Goal: Information Seeking & Learning: Find specific fact

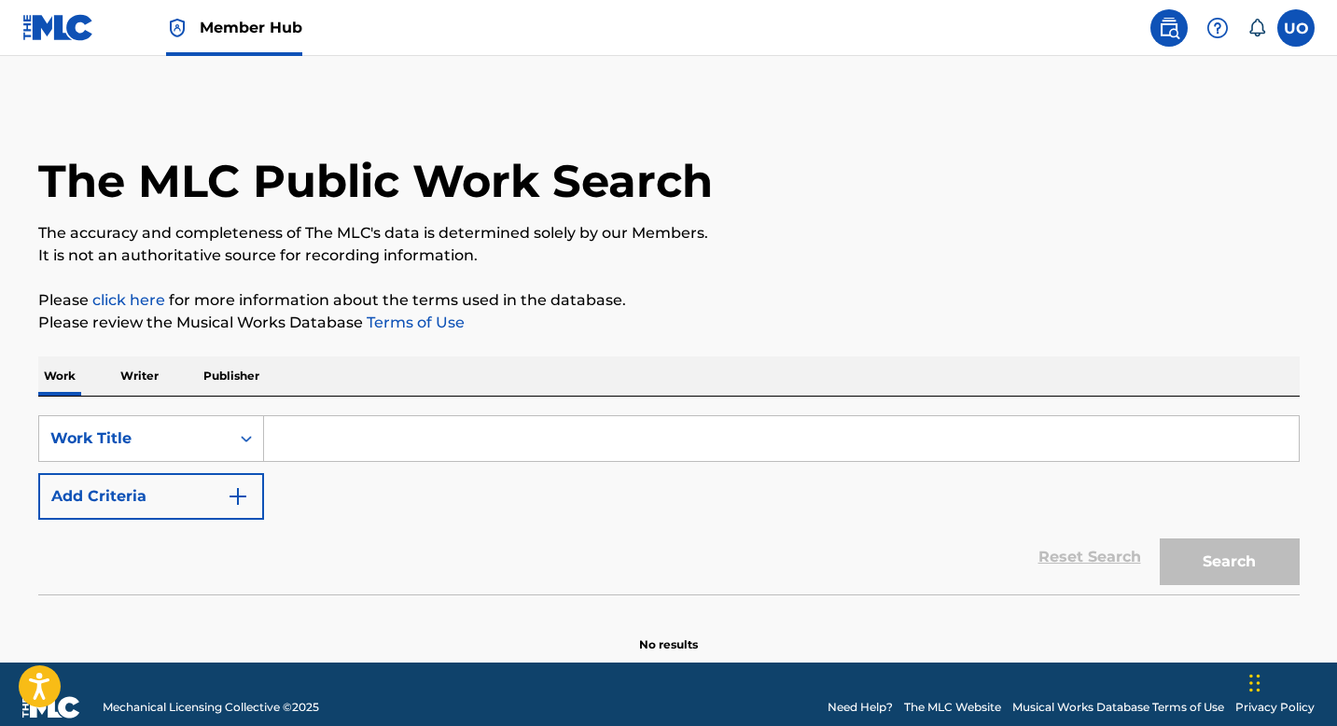
click at [315, 441] on input "Search Form" at bounding box center [781, 438] width 1035 height 45
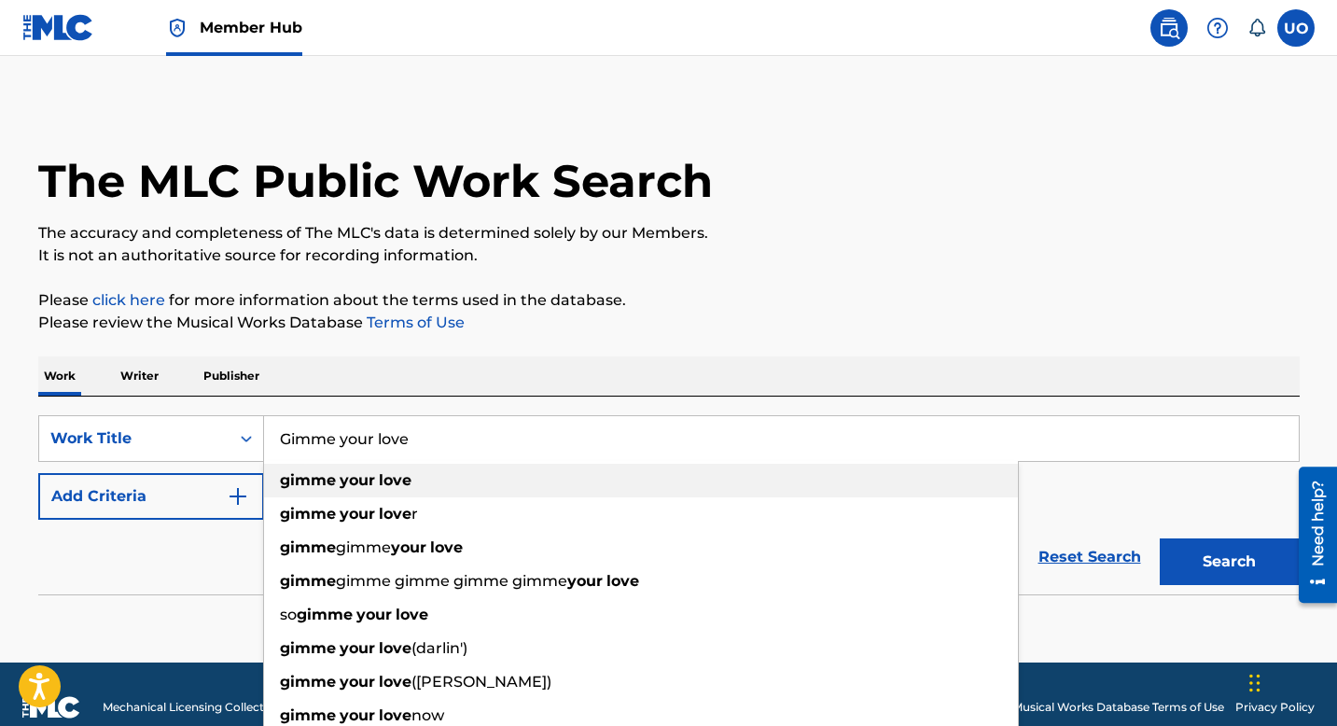
type input "Gimme your love"
click at [284, 483] on strong "gimme" at bounding box center [308, 480] width 56 height 18
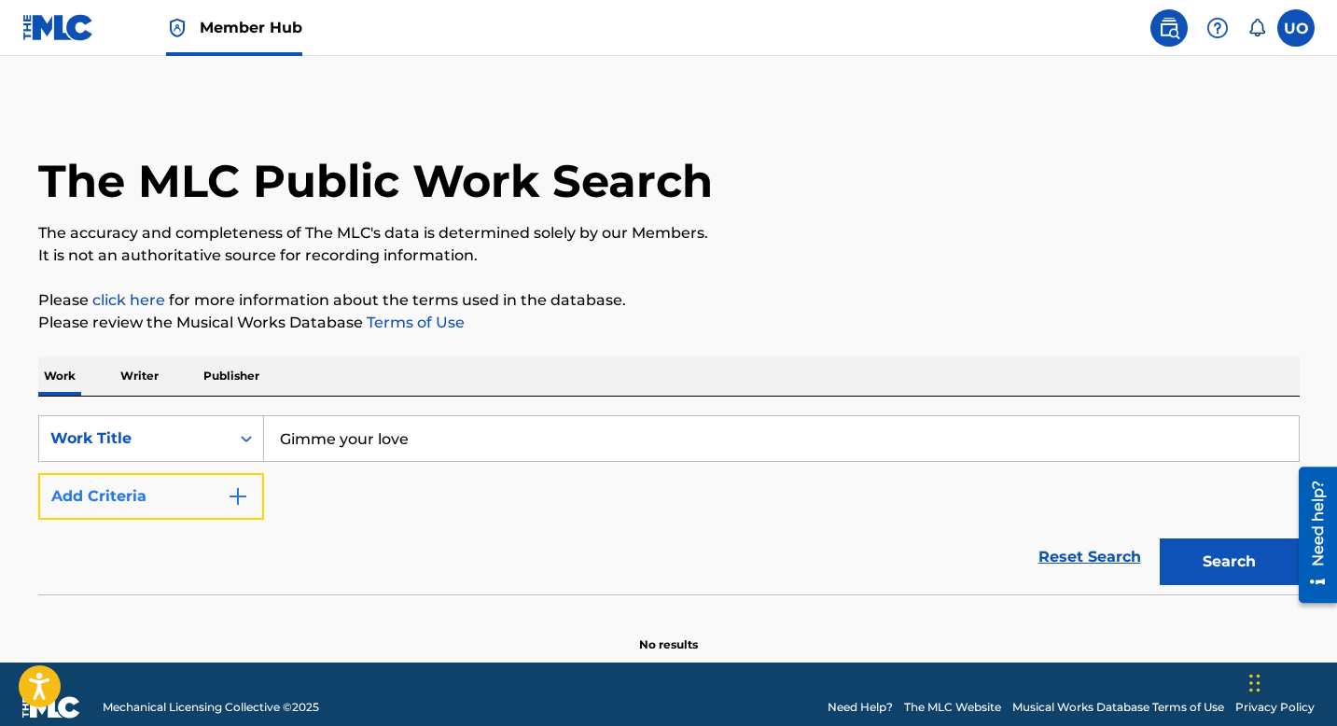
click at [231, 500] on img "Search Form" at bounding box center [238, 496] width 22 height 22
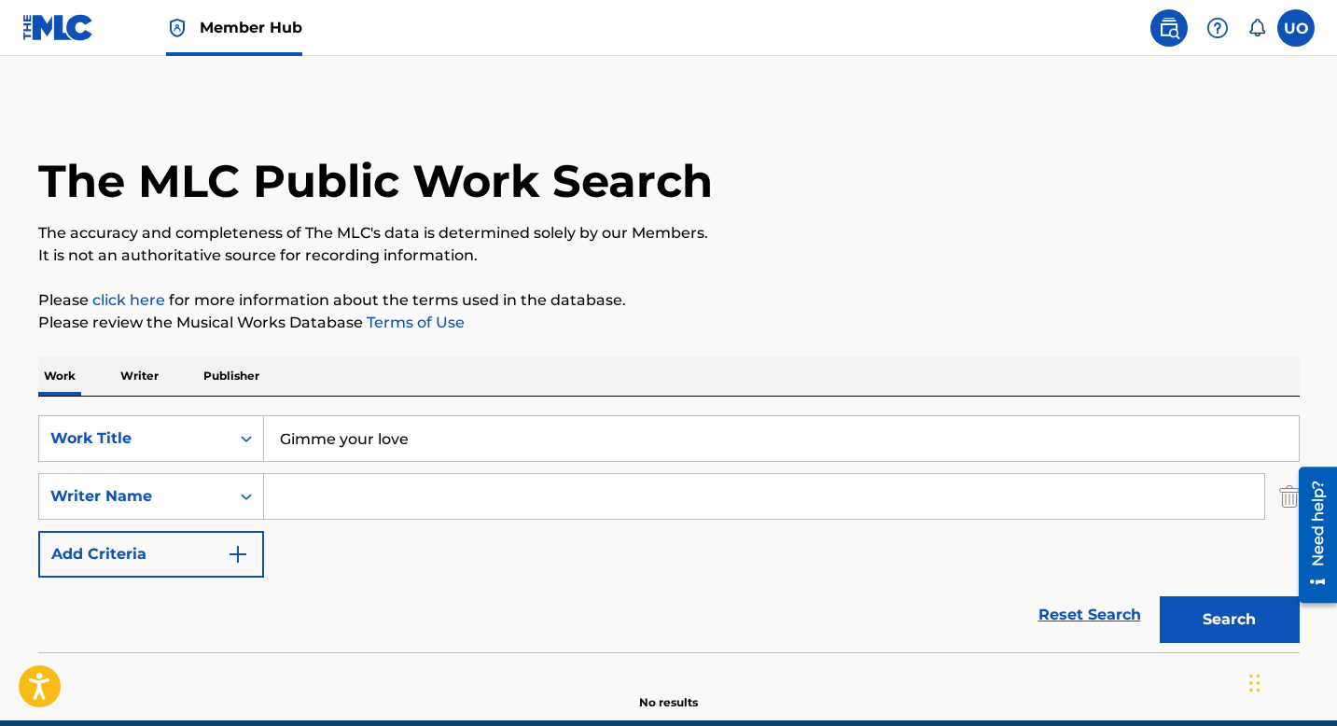
click at [310, 490] on input "Search Form" at bounding box center [764, 496] width 1000 height 45
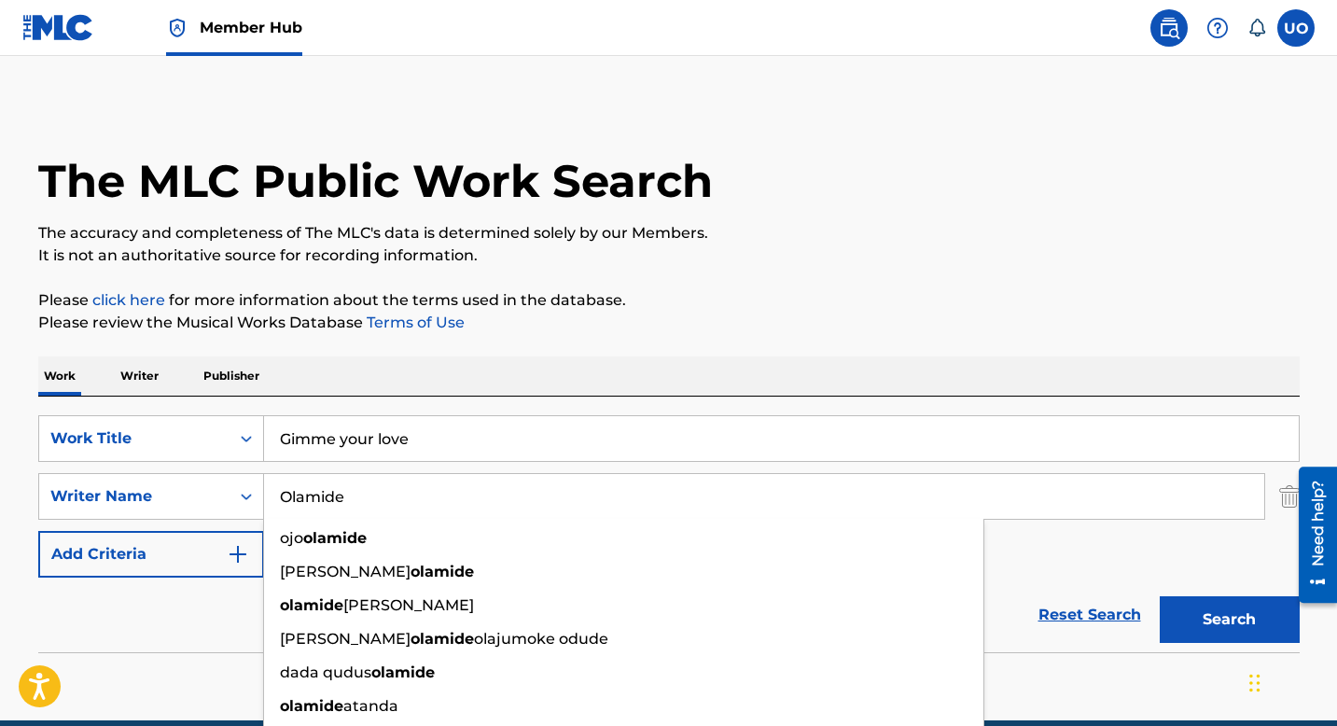
type input "Olamide"
click at [1160, 596] on button "Search" at bounding box center [1230, 619] width 140 height 47
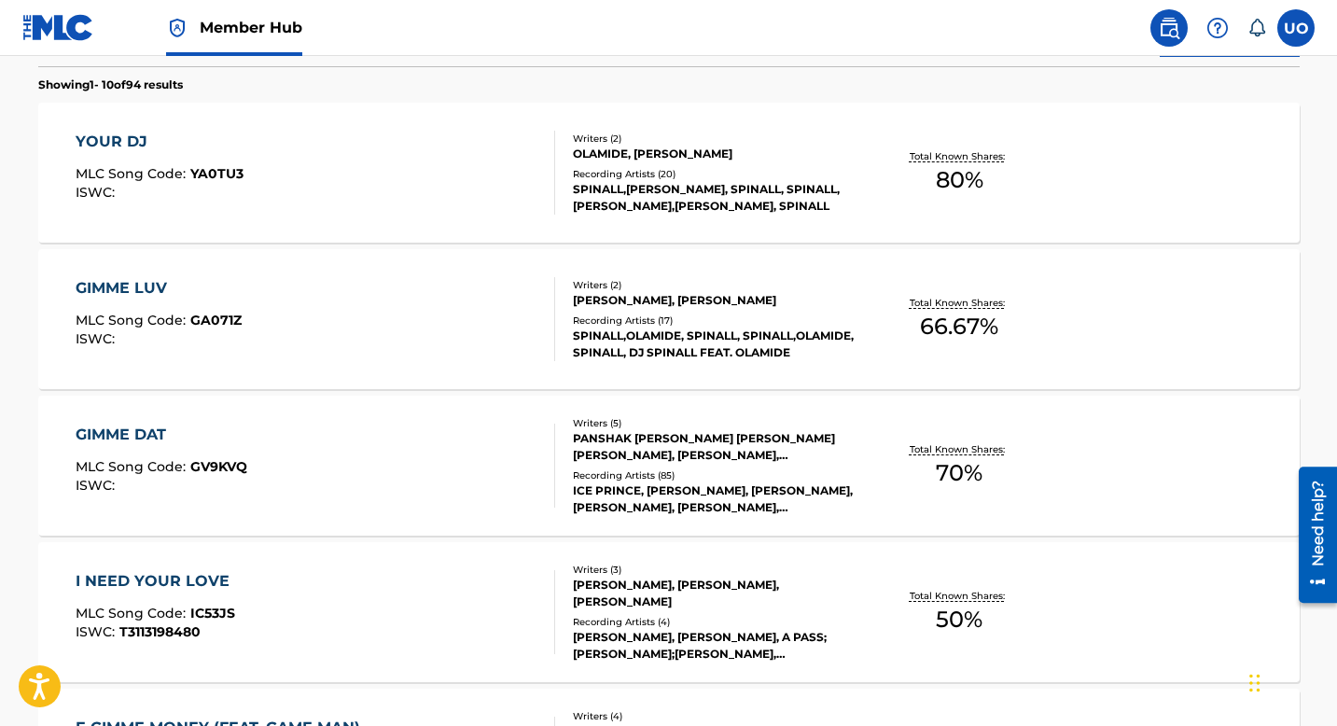
scroll to position [589, 0]
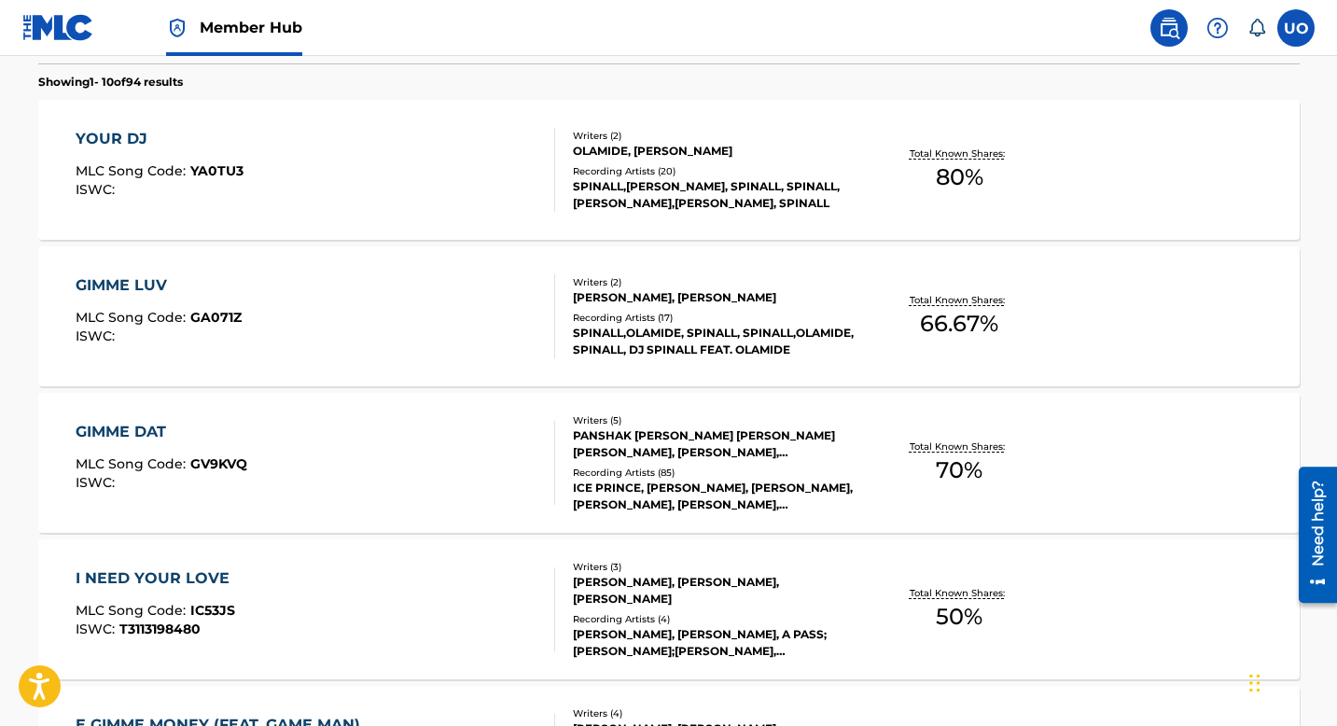
click at [354, 463] on div "GIMME DAT MLC Song Code : GV9KVQ ISWC :" at bounding box center [316, 463] width 480 height 84
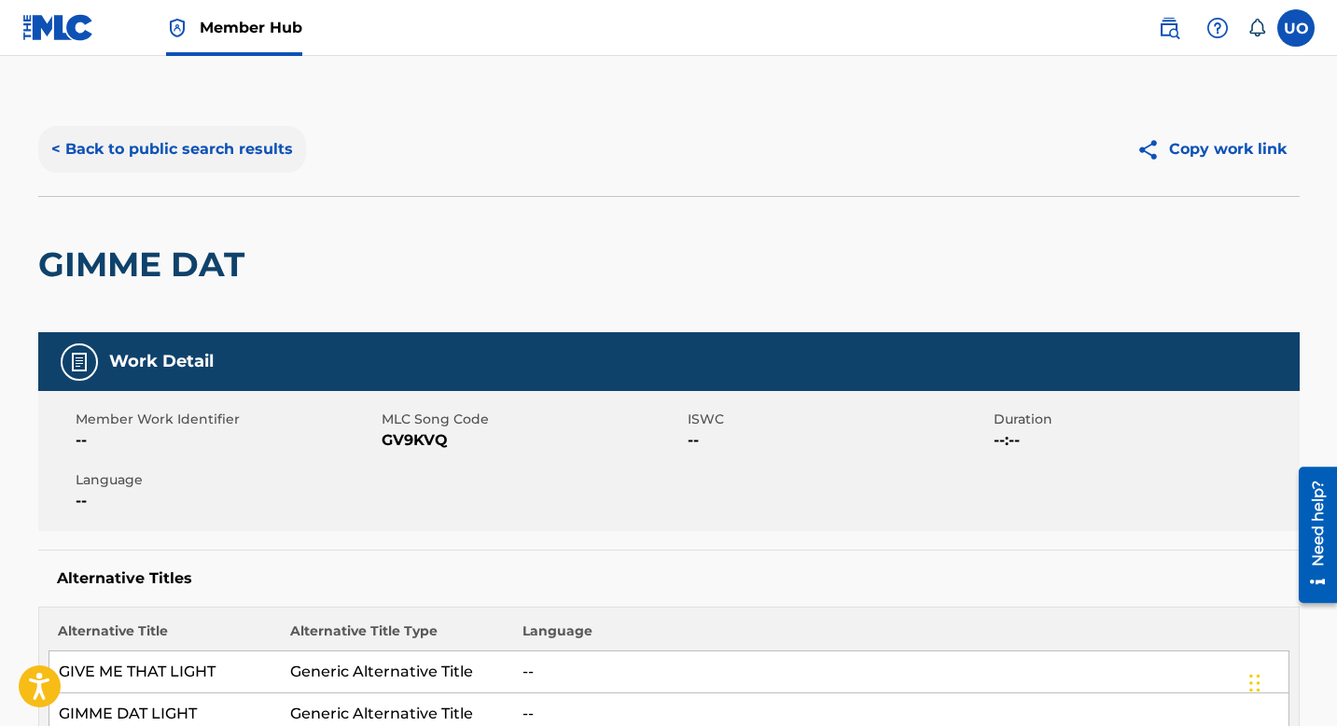
click at [143, 158] on button "< Back to public search results" at bounding box center [172, 149] width 268 height 47
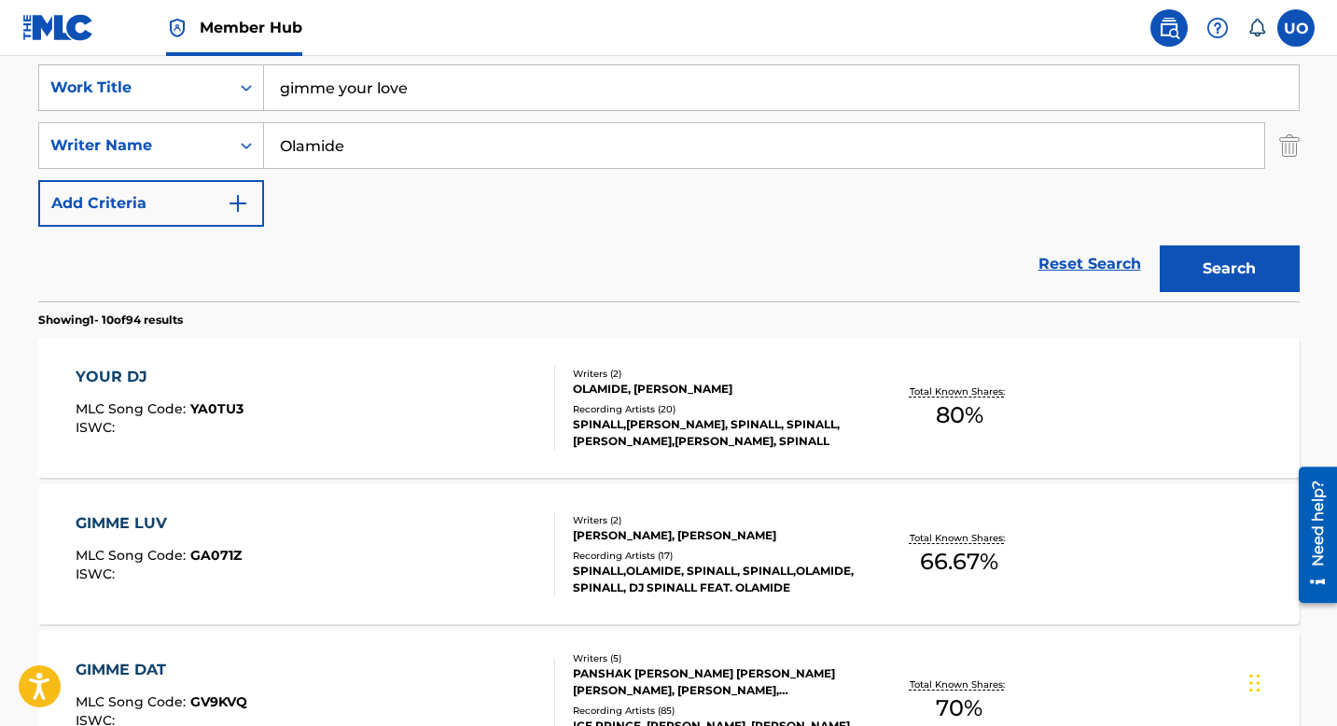
scroll to position [353, 0]
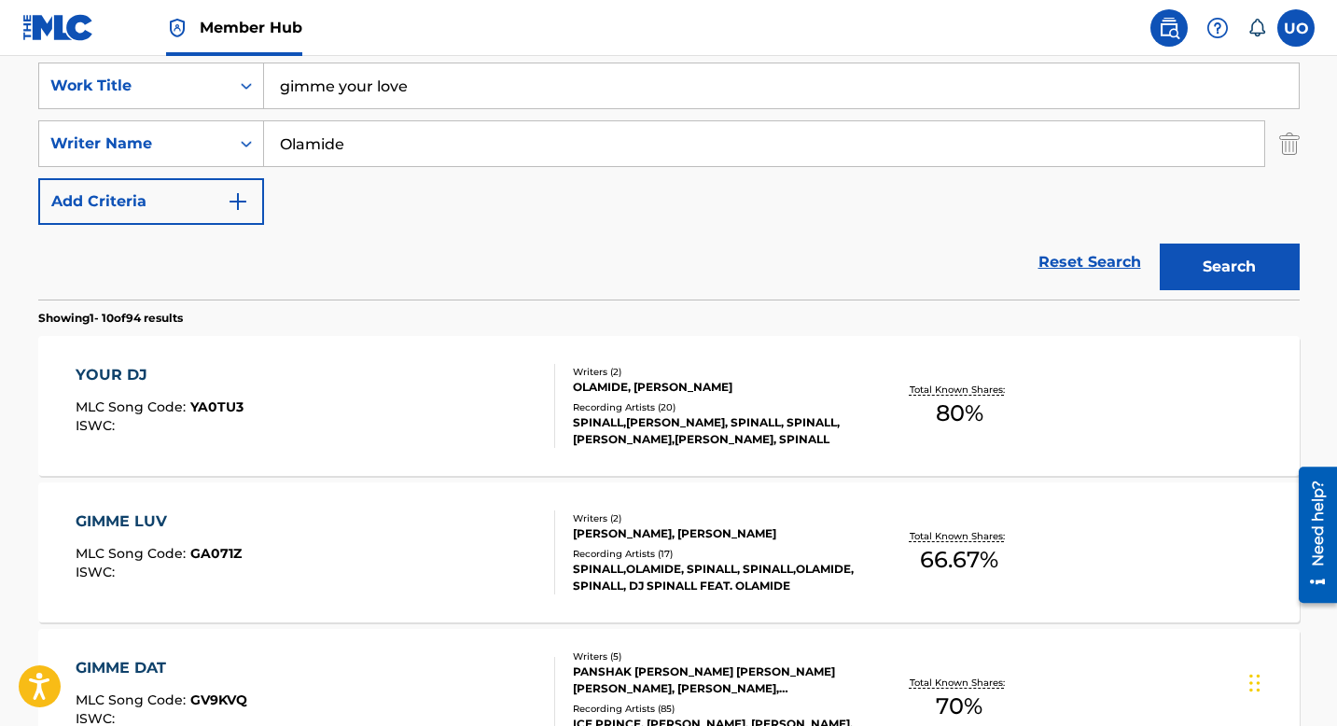
click at [174, 520] on div "GIMME LUV" at bounding box center [159, 521] width 166 height 22
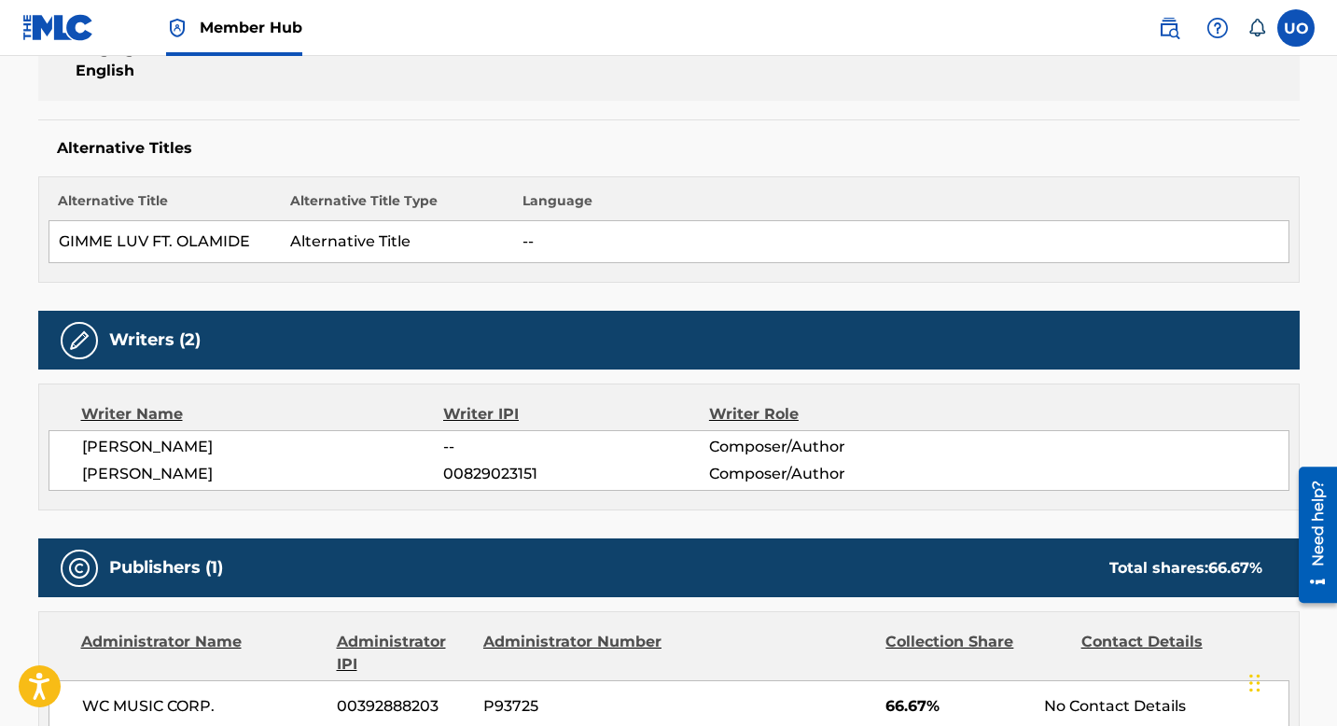
scroll to position [594, 0]
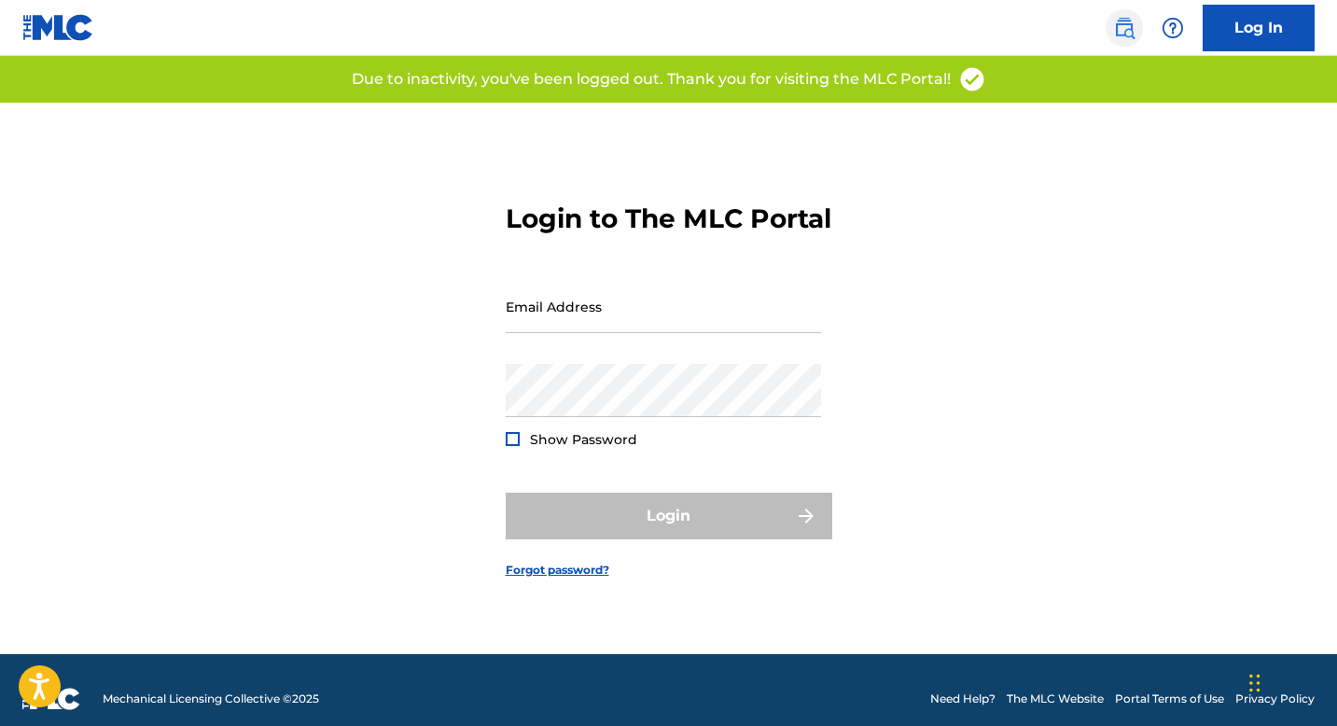
click at [1132, 28] on img at bounding box center [1124, 28] width 22 height 22
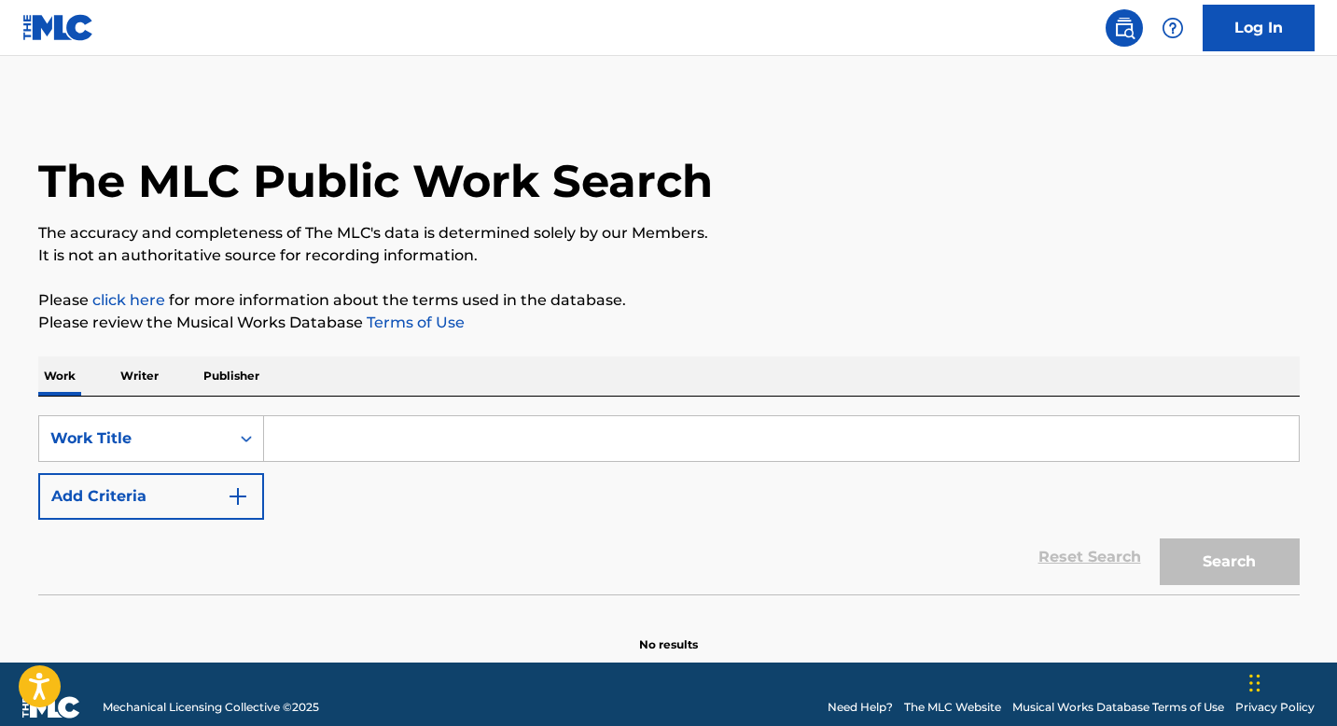
click at [429, 450] on input "Search Form" at bounding box center [781, 438] width 1035 height 45
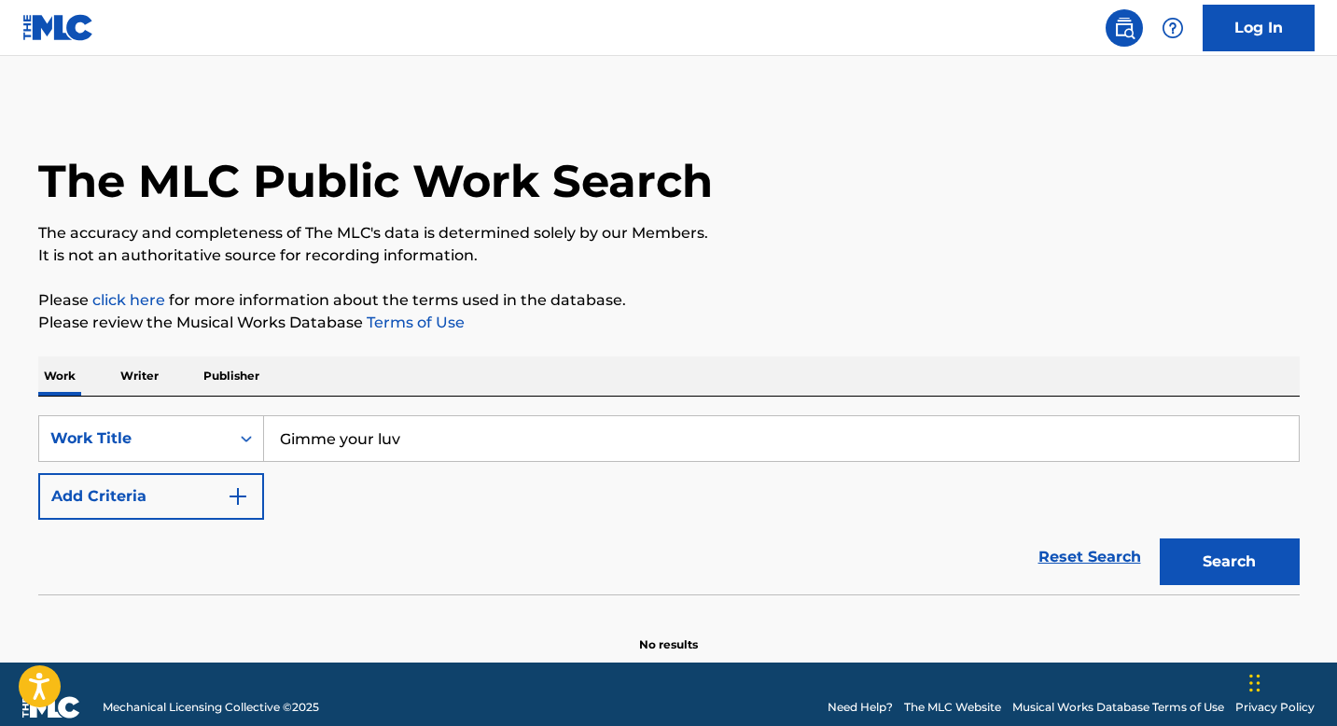
type input "Gimme your luv"
click at [1160, 538] on button "Search" at bounding box center [1230, 561] width 140 height 47
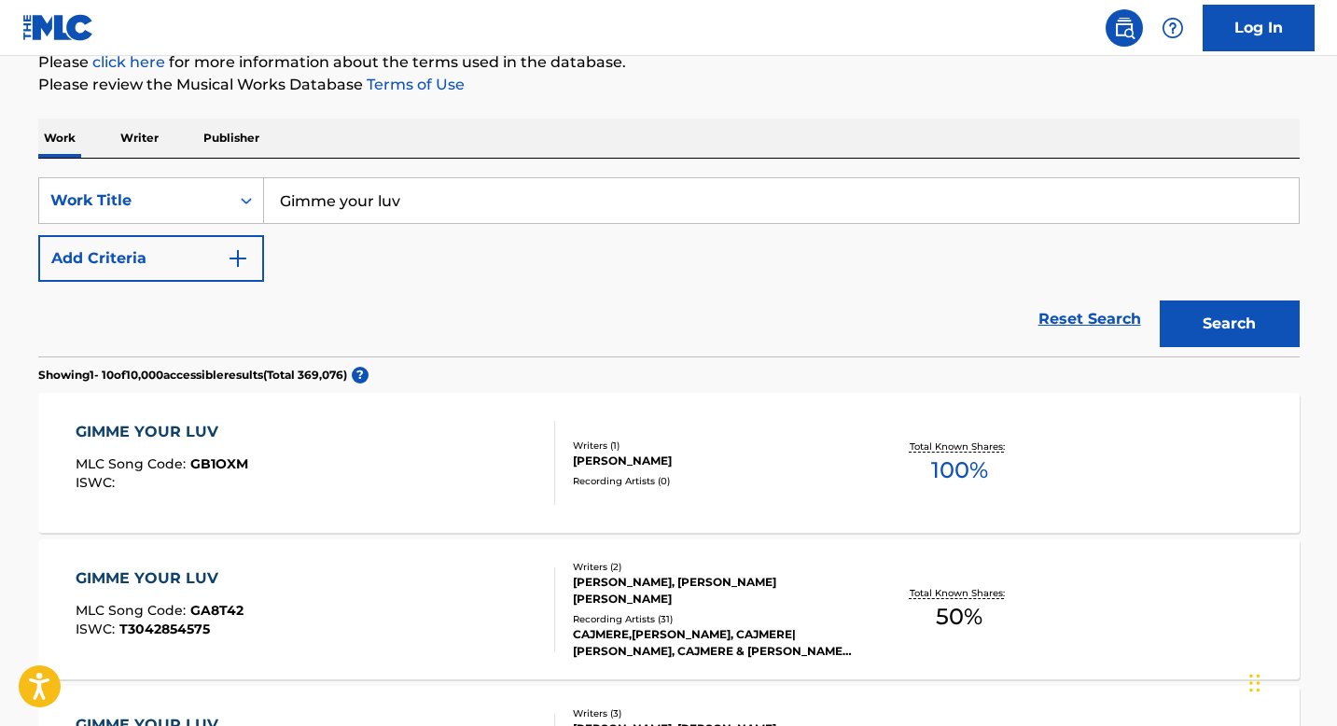
scroll to position [199, 0]
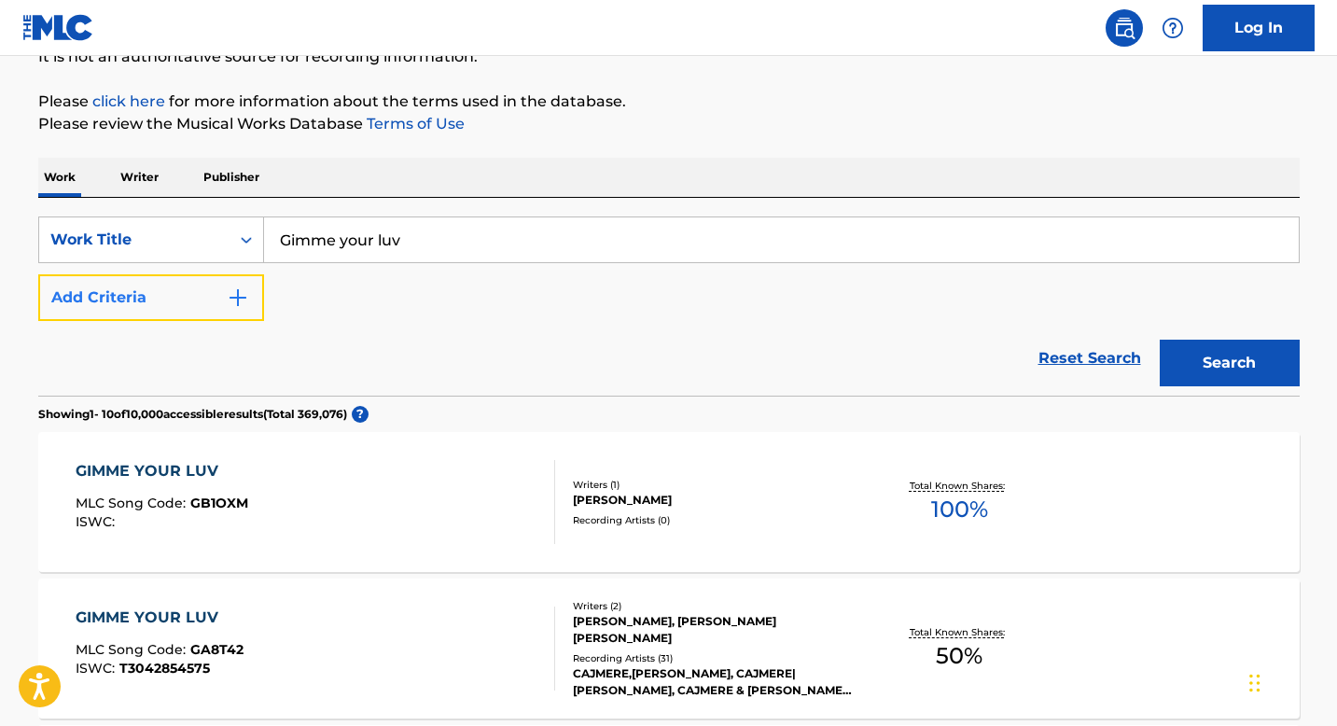
click at [213, 302] on button "Add Criteria" at bounding box center [151, 297] width 226 height 47
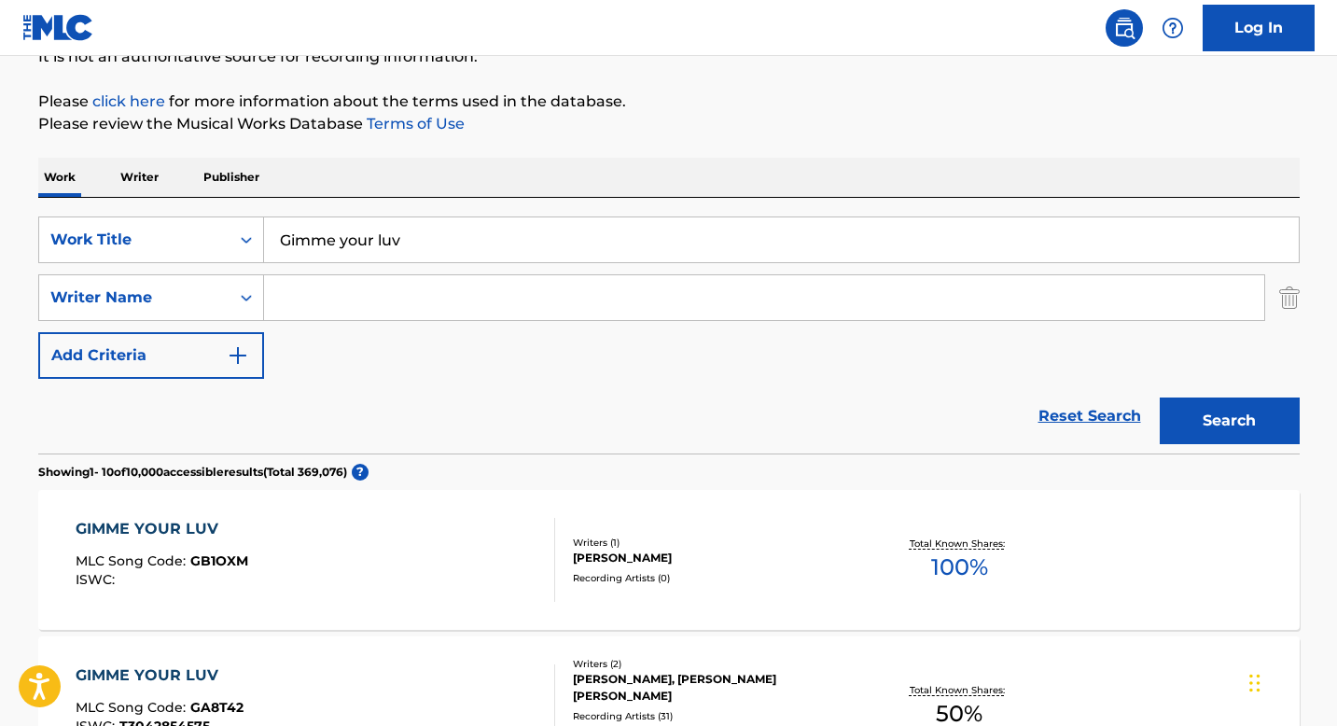
click at [365, 310] on input "Search Form" at bounding box center [764, 297] width 1000 height 45
type input "[PERSON_NAME]"
click at [1212, 422] on button "Search" at bounding box center [1230, 421] width 140 height 47
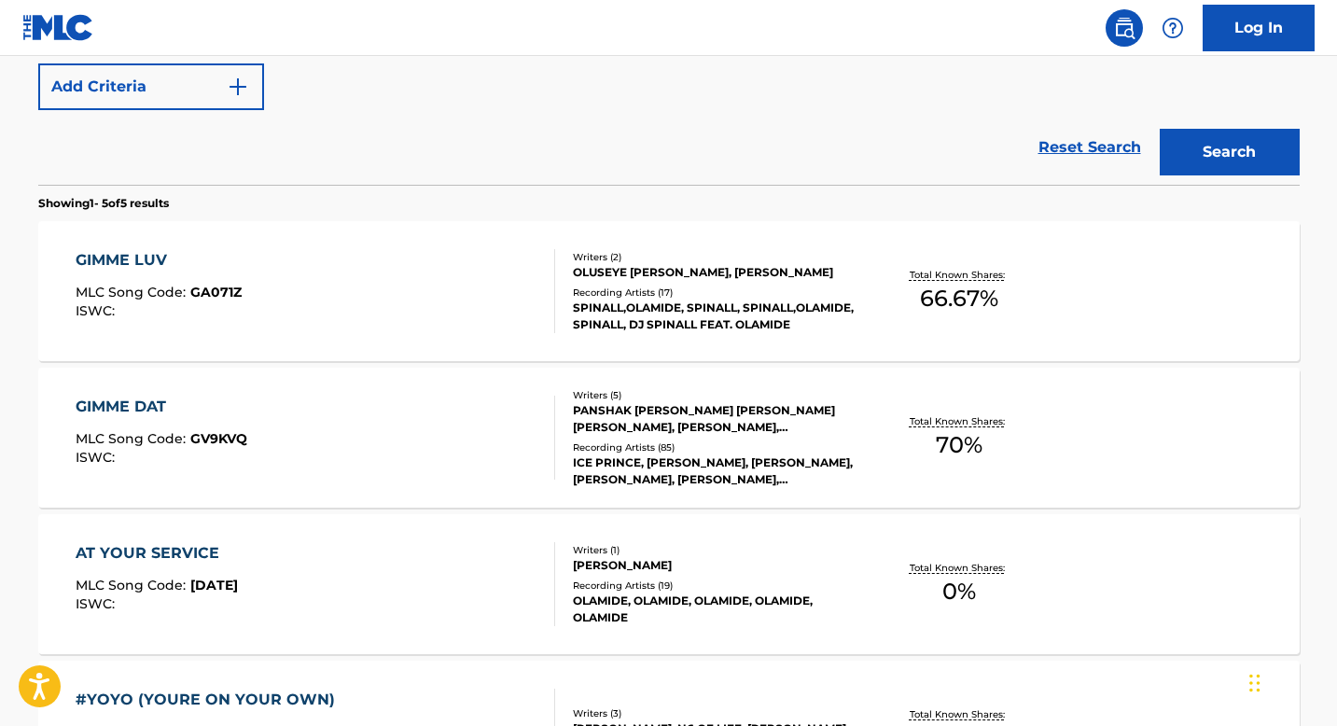
scroll to position [471, 0]
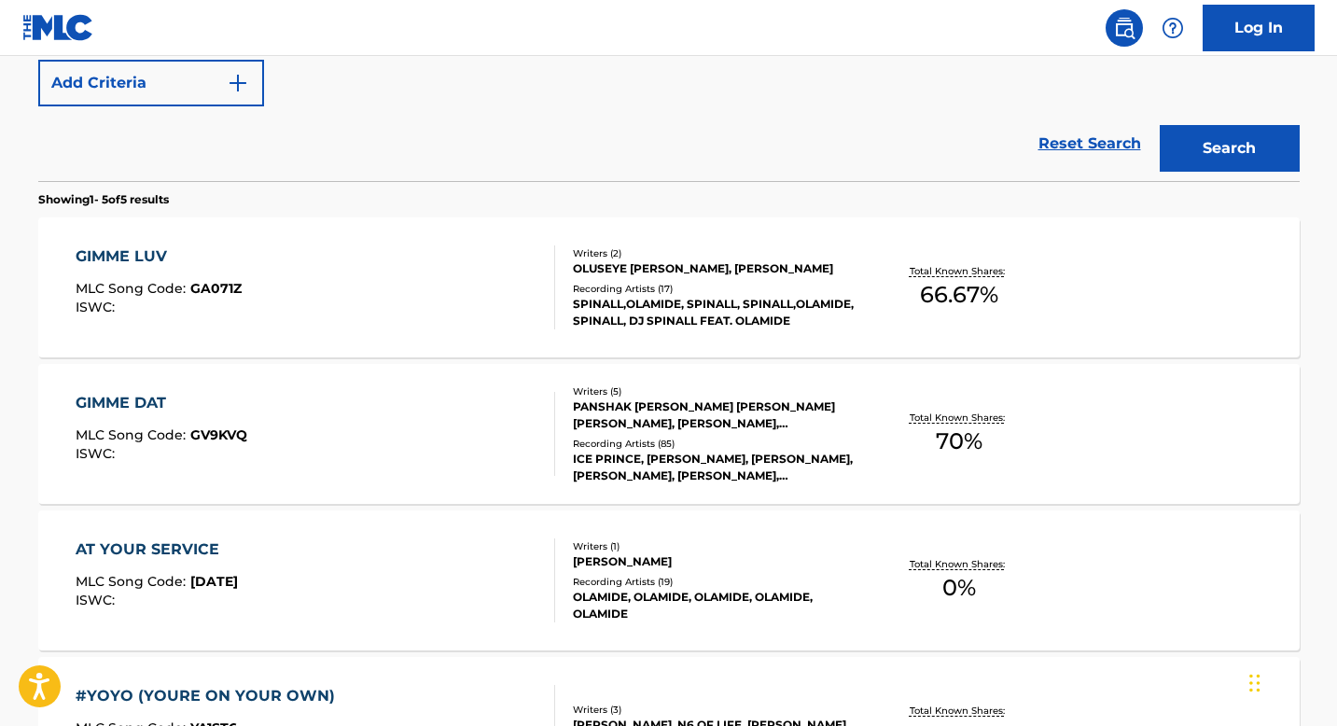
click at [163, 538] on div "AT YOUR SERVICE" at bounding box center [157, 549] width 162 height 22
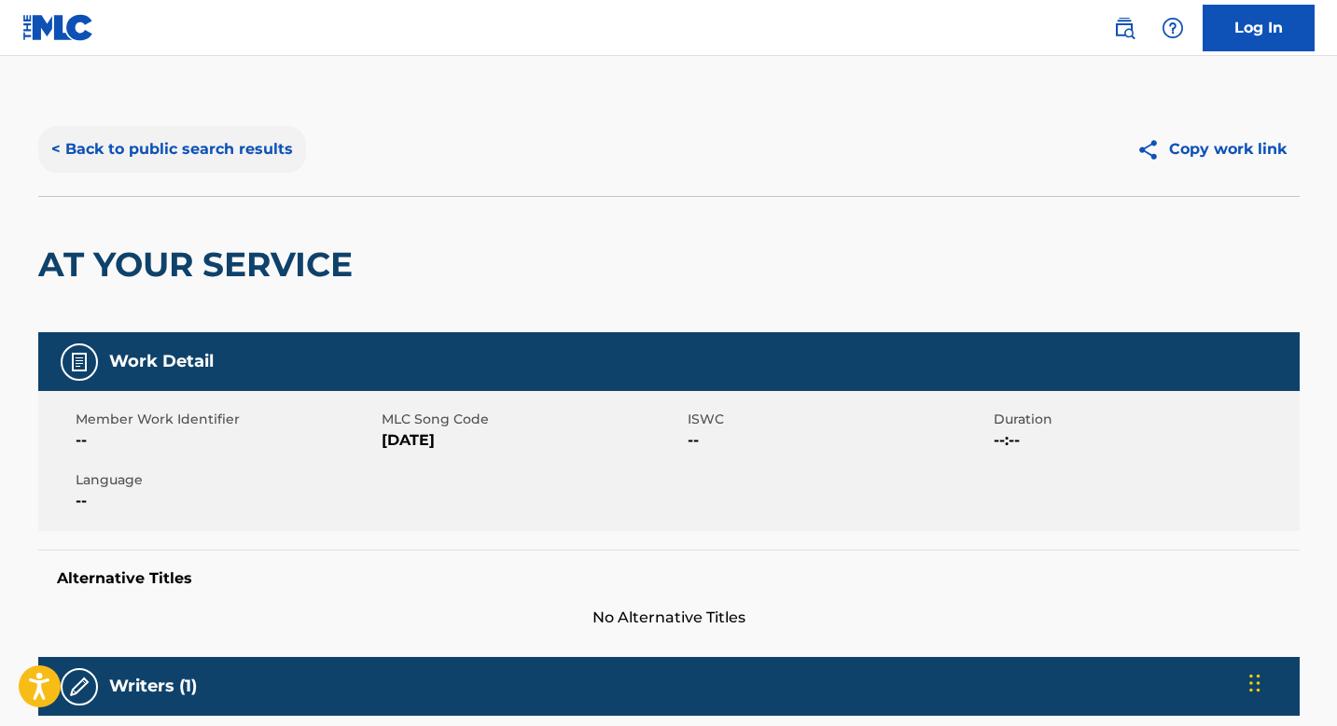
click at [60, 142] on button "< Back to public search results" at bounding box center [172, 149] width 268 height 47
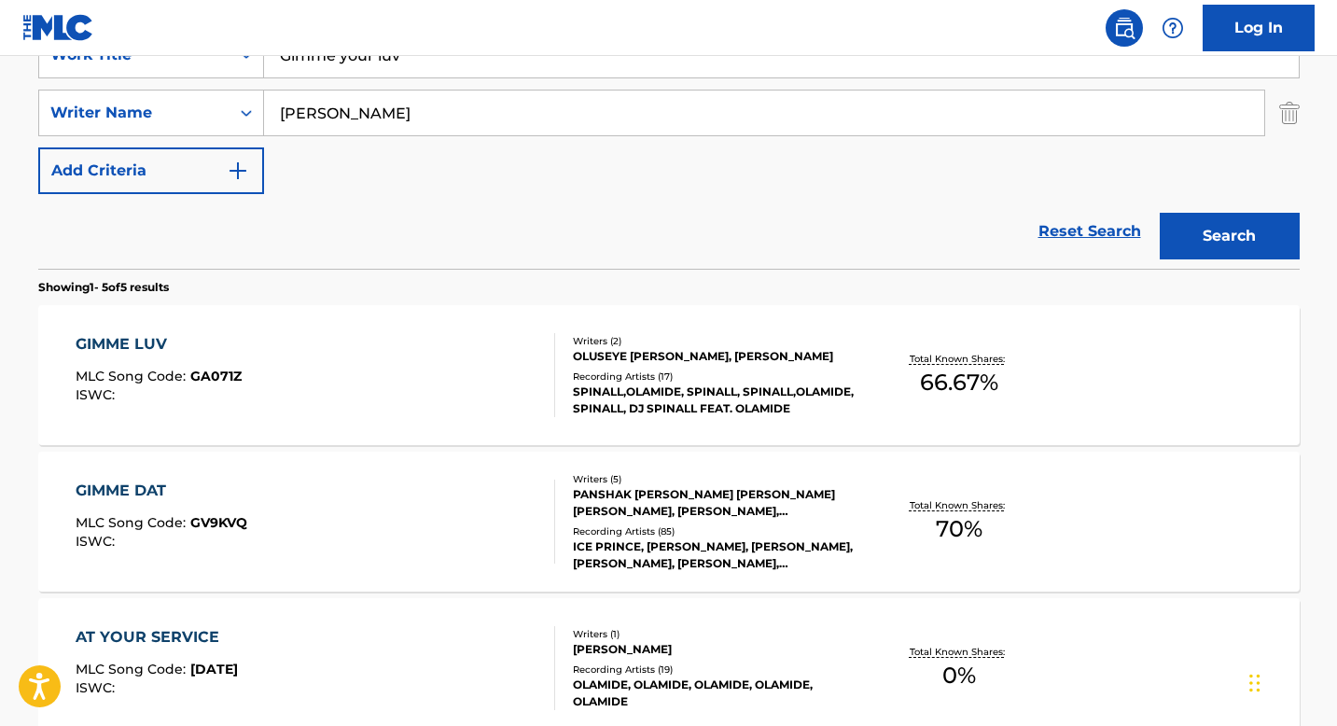
scroll to position [377, 0]
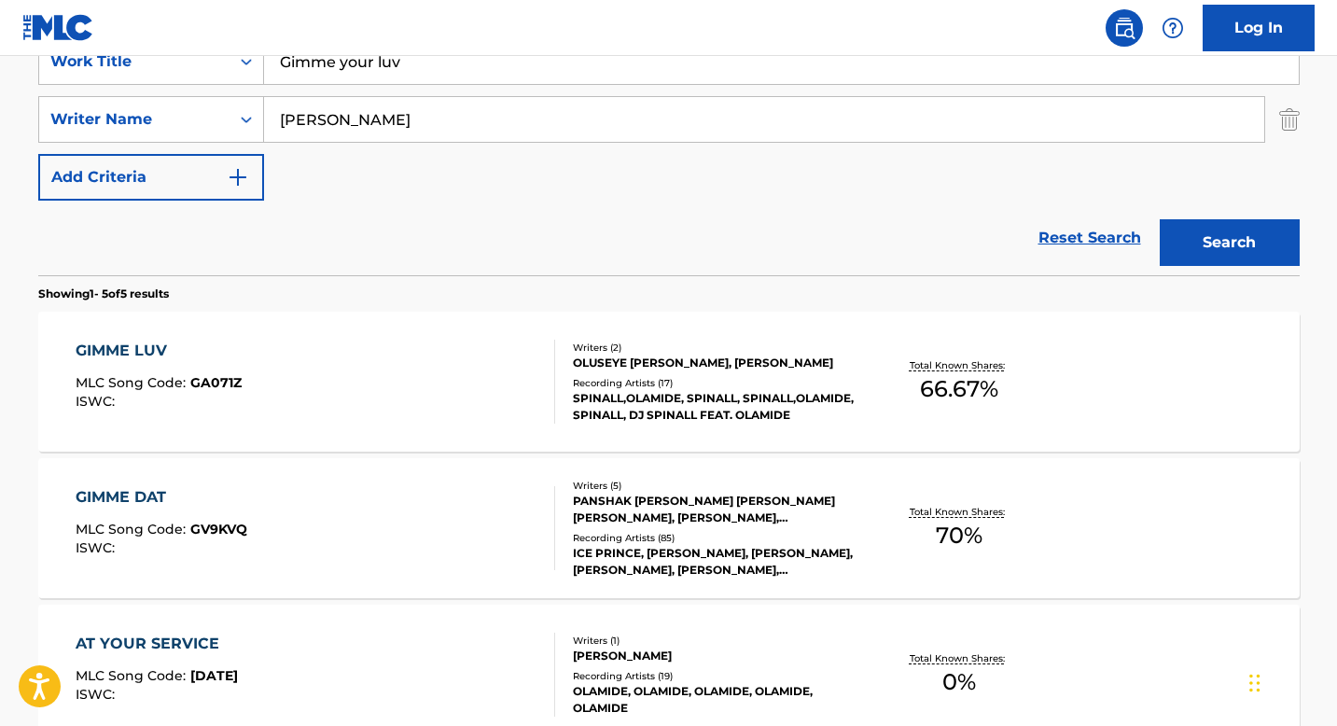
click at [181, 378] on span "MLC Song Code :" at bounding box center [133, 382] width 115 height 17
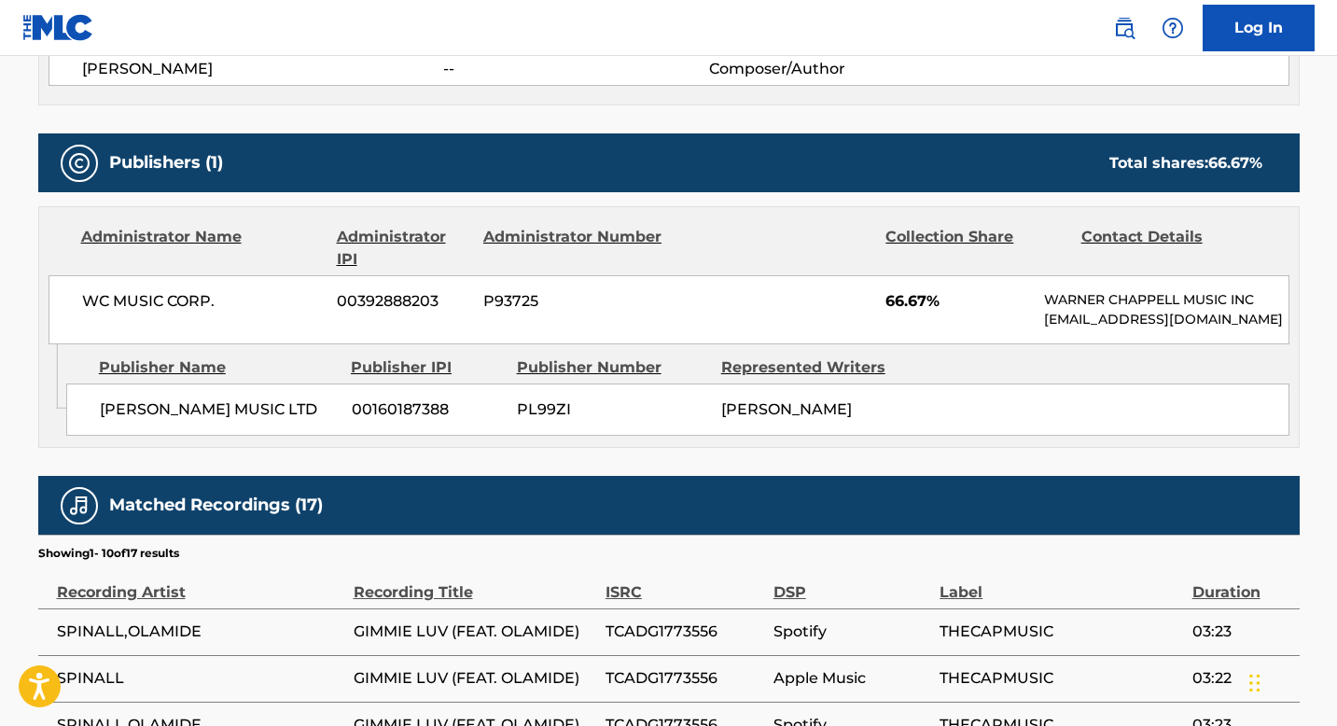
scroll to position [940, 0]
